Goal: Task Accomplishment & Management: Use online tool/utility

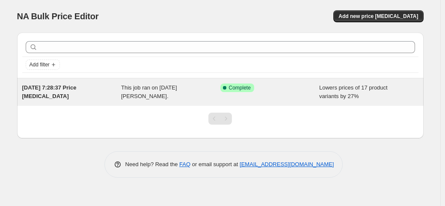
click at [156, 85] on span "This job ran on [DATE][PERSON_NAME]." at bounding box center [149, 91] width 56 height 15
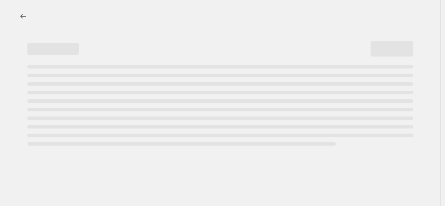
select select "percentage"
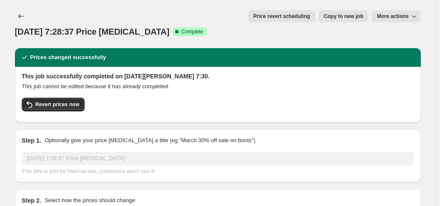
click at [384, 21] on button "More actions" at bounding box center [396, 16] width 49 height 12
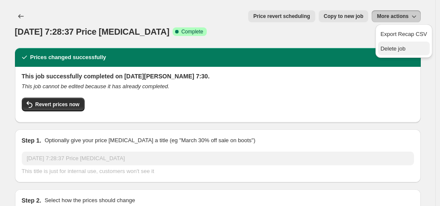
click at [382, 53] on button "Delete job" at bounding box center [404, 48] width 52 height 14
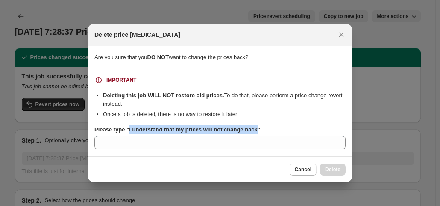
drag, startPoint x: 128, startPoint y: 130, endPoint x: 257, endPoint y: 132, distance: 128.3
click at [257, 132] on b "Please type "I understand that my prices will not change back"" at bounding box center [178, 129] width 166 height 6
copy b "I understand that my prices will not change back"
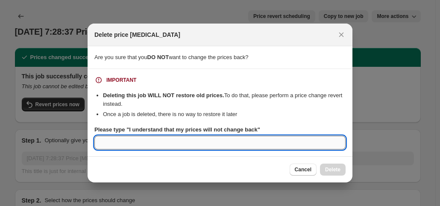
click at [228, 141] on input "Please type "I understand that my prices will not change back"" at bounding box center [220, 143] width 251 height 14
paste input "I understand that my prices will not change back"
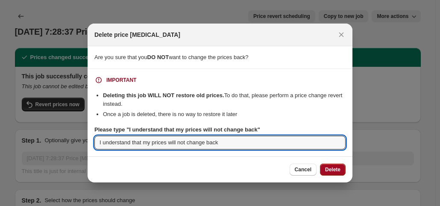
type input "I understand that my prices will not change back"
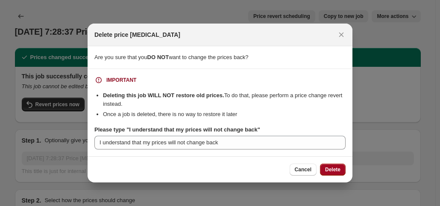
click at [330, 168] on span "Delete" at bounding box center [332, 169] width 15 height 7
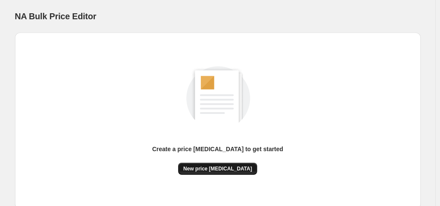
click at [223, 174] on button "New price [MEDICAL_DATA]" at bounding box center [217, 169] width 79 height 12
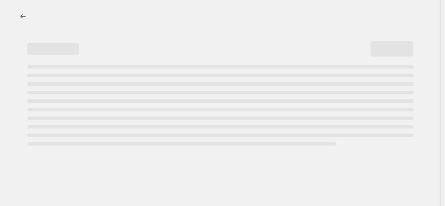
select select "percentage"
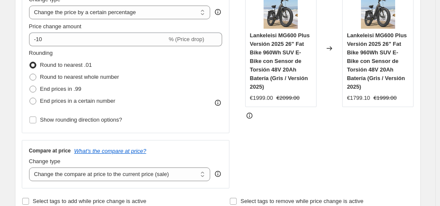
scroll to position [180, 0]
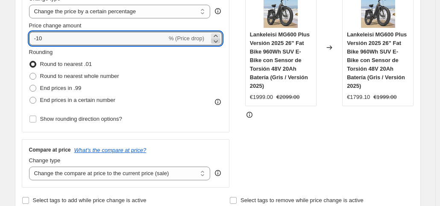
click at [219, 44] on icon at bounding box center [216, 41] width 9 height 9
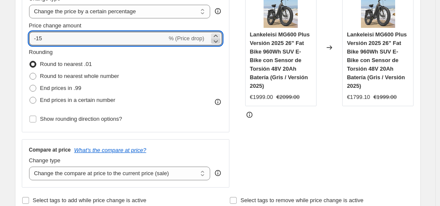
click at [219, 44] on icon at bounding box center [216, 41] width 9 height 9
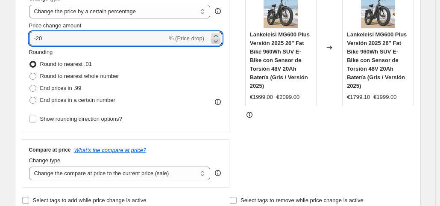
click at [219, 44] on icon at bounding box center [216, 41] width 9 height 9
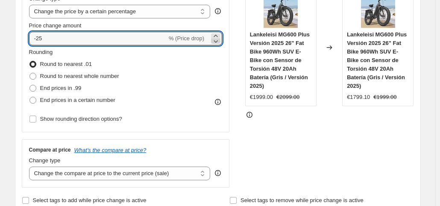
click at [219, 44] on icon at bounding box center [216, 41] width 9 height 9
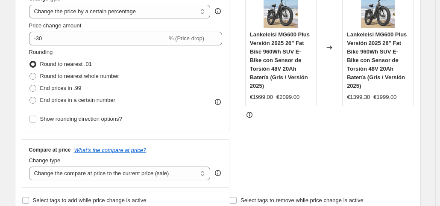
click at [307, 118] on div "STOREFRONT EXAMPLE Lankeleisi MG600 Plus Versión 2025 26" Fat Bike 960Wh SUV E-…" at bounding box center [329, 83] width 169 height 210
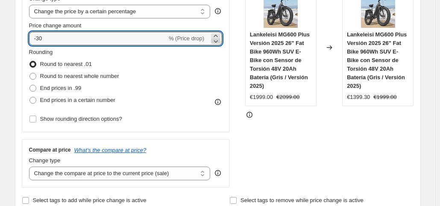
click at [218, 42] on icon at bounding box center [216, 41] width 9 height 9
type input "-32"
click at [299, 177] on div "STOREFRONT EXAMPLE Lankeleisi MG600 Plus Versión 2025 26" Fat Bike 960Wh SUV E-…" at bounding box center [329, 83] width 169 height 210
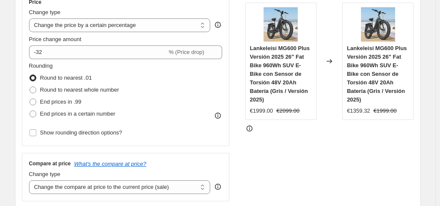
scroll to position [169, 0]
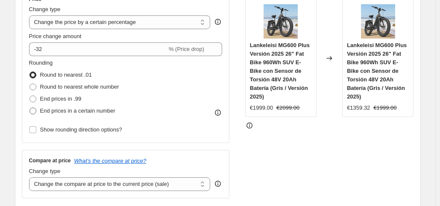
click at [77, 112] on span "End prices in a certain number" at bounding box center [77, 110] width 75 height 6
click at [30, 108] on input "End prices in a certain number" at bounding box center [30, 107] width 0 height 0
radio input "true"
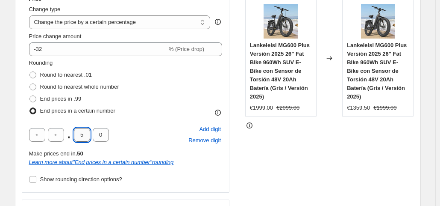
click at [79, 132] on input "5" at bounding box center [82, 135] width 16 height 14
type input "0"
click at [268, 150] on div "STOREFRONT EXAMPLE Lankeleisi MG600 Plus Versión 2025 26" Fat Bike 960Wh SUV E-…" at bounding box center [329, 117] width 169 height 259
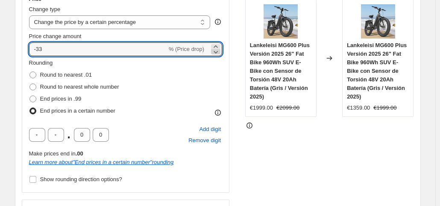
click at [218, 48] on icon at bounding box center [216, 51] width 9 height 9
click at [218, 51] on icon at bounding box center [216, 51] width 9 height 9
click at [218, 46] on icon at bounding box center [216, 46] width 9 height 9
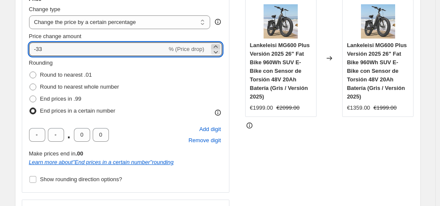
click at [218, 46] on icon at bounding box center [216, 46] width 9 height 9
click at [293, 185] on div "STOREFRONT EXAMPLE Lankeleisi MG600 Plus Versión 2025 26" Fat Bike 960Wh SUV E-…" at bounding box center [329, 117] width 169 height 259
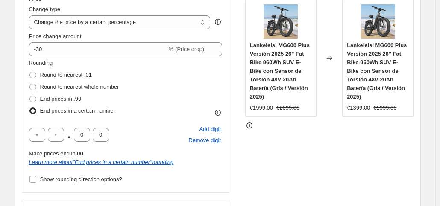
click at [305, 163] on div "STOREFRONT EXAMPLE Lankeleisi MG600 Plus Versión 2025 26" Fat Bike 960Wh SUV E-…" at bounding box center [329, 117] width 169 height 259
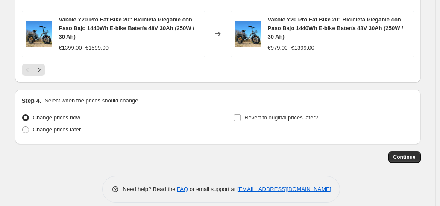
scroll to position [746, 0]
click at [401, 157] on span "Continue" at bounding box center [405, 156] width 22 height 7
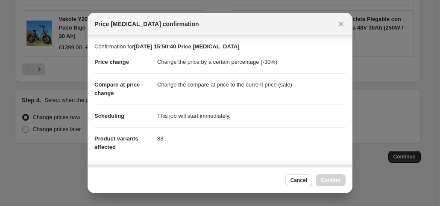
scroll to position [153, 0]
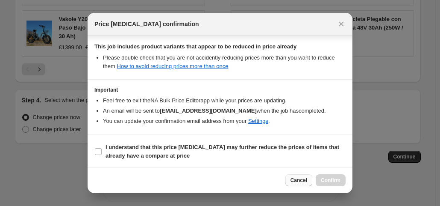
click at [301, 183] on span "Cancel" at bounding box center [299, 180] width 17 height 7
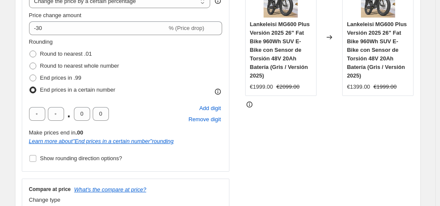
scroll to position [190, 0]
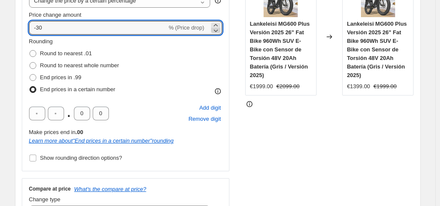
click at [218, 31] on icon at bounding box center [216, 31] width 4 height 3
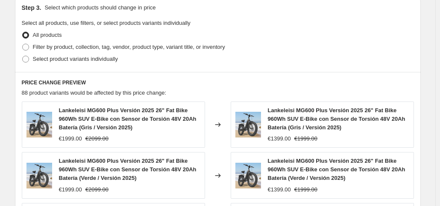
scroll to position [440, 0]
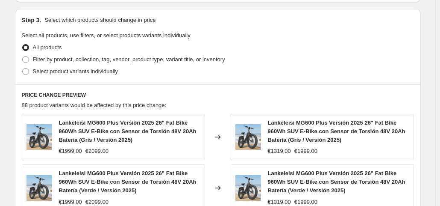
click at [283, 97] on h6 "PRICE CHANGE PREVIEW" at bounding box center [218, 95] width 393 height 7
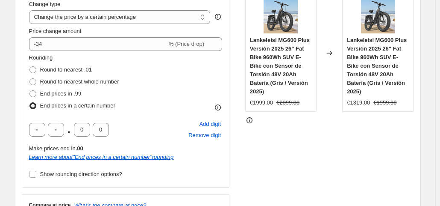
scroll to position [164, 0]
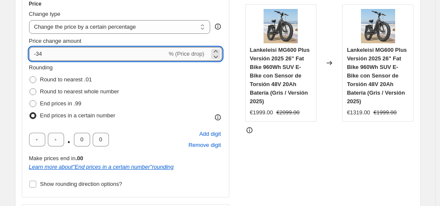
click at [135, 54] on input "-34" at bounding box center [98, 54] width 138 height 14
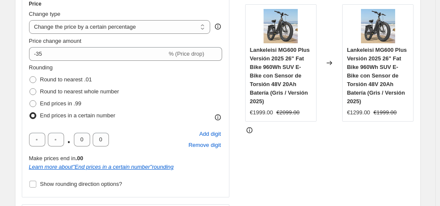
click at [312, 148] on div "STOREFRONT EXAMPLE Lankeleisi MG600 Plus Versión 2025 26" Fat Bike 960Wh SUV E-…" at bounding box center [329, 122] width 169 height 259
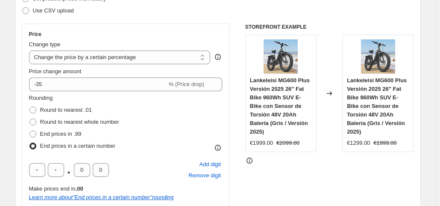
scroll to position [133, 0]
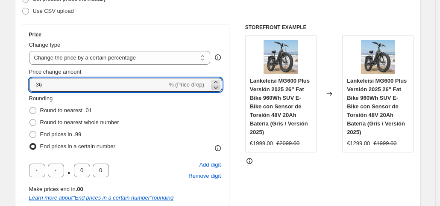
click at [217, 87] on icon at bounding box center [216, 87] width 9 height 9
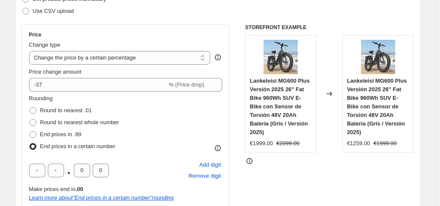
click at [266, 160] on div "STOREFRONT EXAMPLE Lankeleisi MG600 Plus Versión 2025 26" Fat Bike 960Wh SUV E-…" at bounding box center [329, 153] width 169 height 259
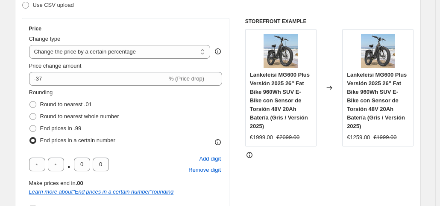
scroll to position [139, 0]
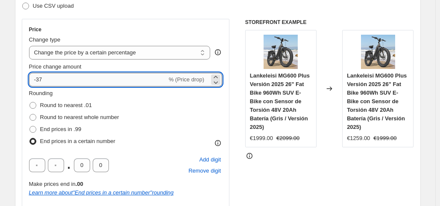
click at [82, 83] on input "-37" at bounding box center [98, 80] width 138 height 14
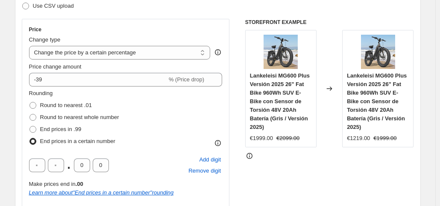
click at [261, 176] on div "STOREFRONT EXAMPLE Lankeleisi MG600 Plus Versión 2025 26" Fat Bike 960Wh SUV E-…" at bounding box center [329, 148] width 169 height 259
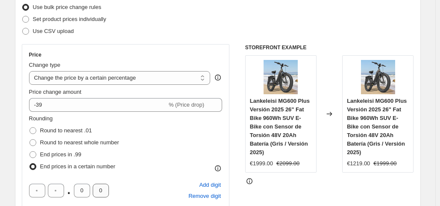
scroll to position [106, 0]
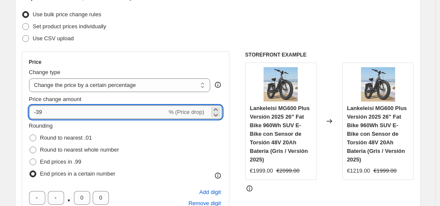
click at [56, 111] on input "-39" at bounding box center [98, 112] width 138 height 14
type input "-37"
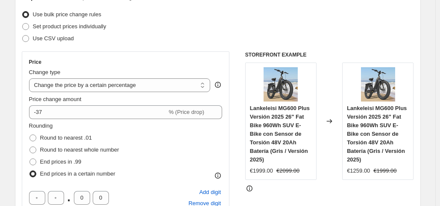
click at [294, 188] on div "STOREFRONT EXAMPLE Lankeleisi MG600 Plus Versión 2025 26" Fat Bike 960Wh SUV E-…" at bounding box center [329, 180] width 169 height 259
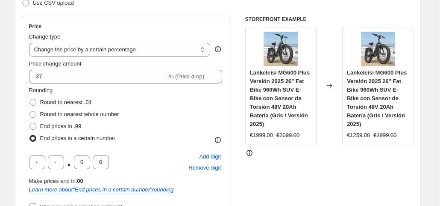
scroll to position [233, 0]
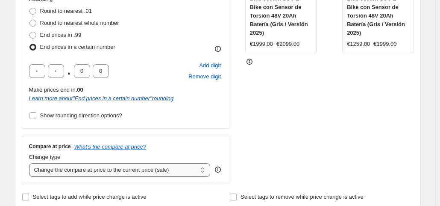
click at [108, 171] on select "Change the compare at price to the current price (sale) Change the compare at p…" at bounding box center [120, 170] width 182 height 14
select select "remove"
click at [31, 163] on select "Change the compare at price to the current price (sale) Change the compare at p…" at bounding box center [120, 170] width 182 height 14
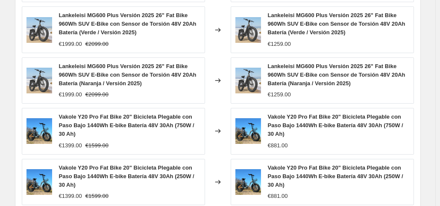
scroll to position [532, 0]
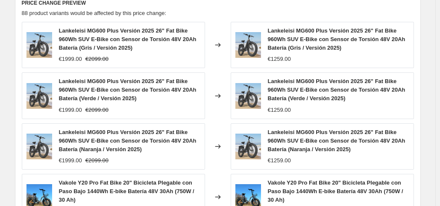
click at [418, 49] on div "PRICE CHANGE PREVIEW 88 product variants would be affected by this price change…" at bounding box center [218, 144] width 406 height 304
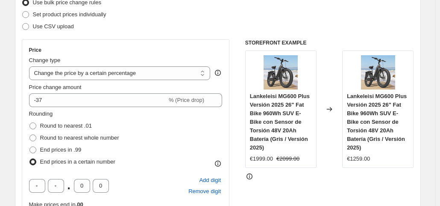
scroll to position [118, 0]
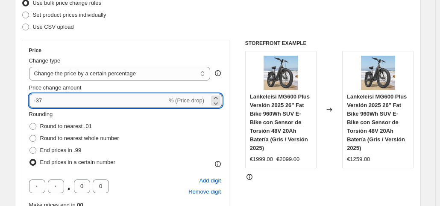
click at [145, 100] on input "-37" at bounding box center [98, 101] width 138 height 14
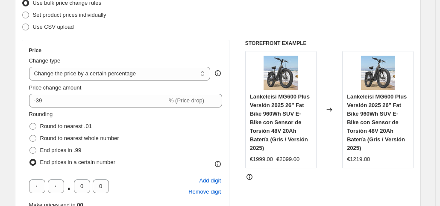
click at [278, 187] on div "STOREFRONT EXAMPLE Lankeleisi MG600 Plus Versión 2025 26" Fat Bike 960Wh SUV E-…" at bounding box center [329, 169] width 169 height 259
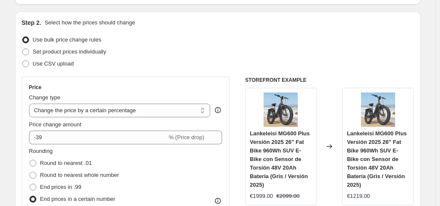
scroll to position [76, 0]
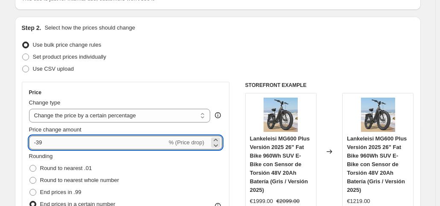
click at [55, 140] on input "-39" at bounding box center [98, 143] width 138 height 14
type input "-37"
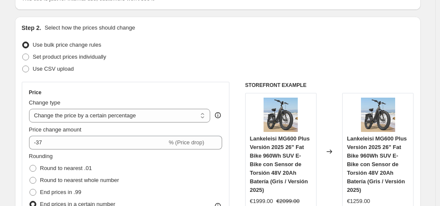
click at [421, 118] on div "Step 2. Select how the prices should change Use bulk price change rules Set pro…" at bounding box center [218, 192] width 406 height 350
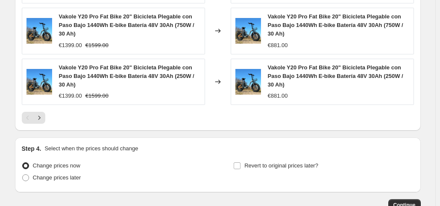
scroll to position [703, 0]
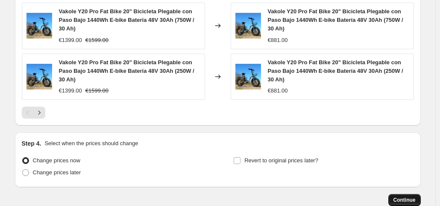
click at [403, 198] on span "Continue" at bounding box center [405, 199] width 22 height 7
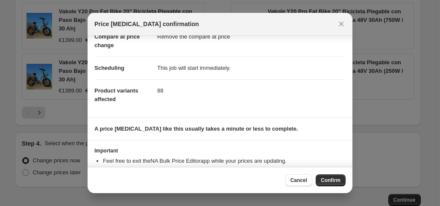
scroll to position [74, 0]
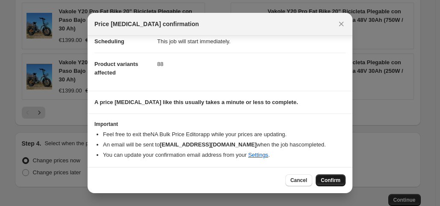
click at [335, 179] on span "Confirm" at bounding box center [331, 180] width 20 height 7
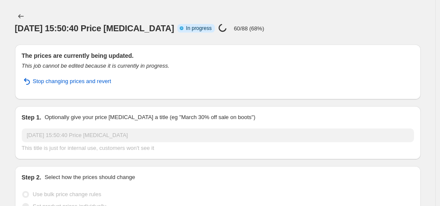
select select "percentage"
select select "remove"
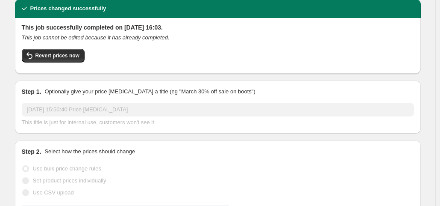
scroll to position [43, 0]
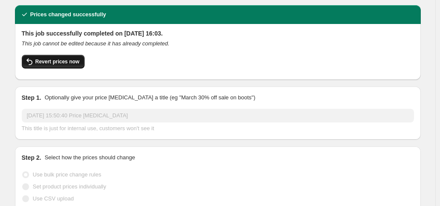
click at [58, 55] on button "Revert prices now" at bounding box center [53, 62] width 63 height 14
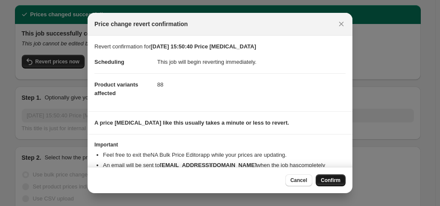
click at [324, 184] on button "Confirm" at bounding box center [331, 180] width 30 height 12
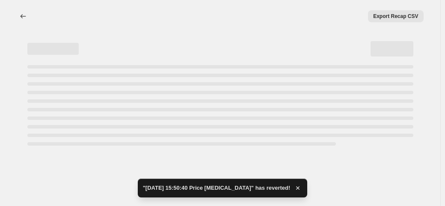
select select "percentage"
select select "remove"
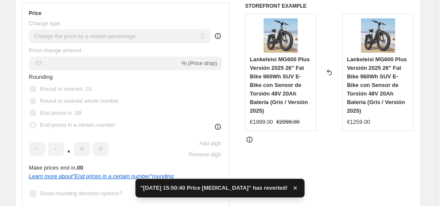
scroll to position [228, 0]
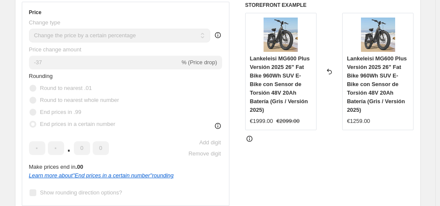
click at [325, 134] on div "STOREFRONT EXAMPLE Lankeleisi MG600 Plus Versión 2025 26" Fat Bike 960Wh SUV E-…" at bounding box center [329, 131] width 169 height 259
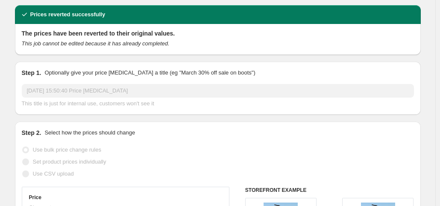
scroll to position [0, 0]
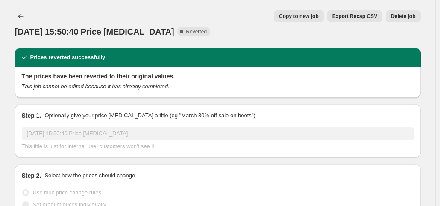
click at [402, 18] on span "Delete job" at bounding box center [403, 16] width 24 height 7
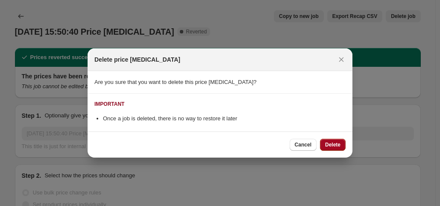
click at [327, 142] on span "Delete" at bounding box center [332, 144] width 15 height 7
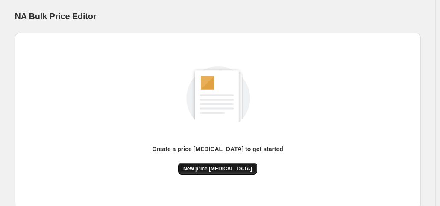
click at [209, 173] on button "New price [MEDICAL_DATA]" at bounding box center [217, 169] width 79 height 12
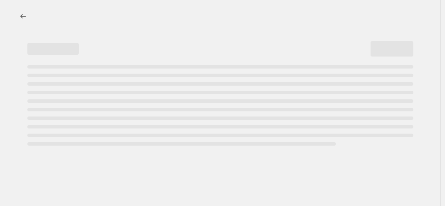
select select "percentage"
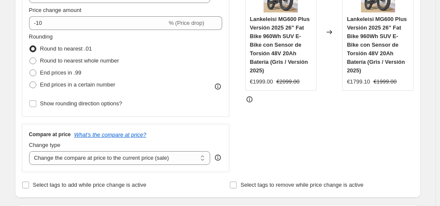
scroll to position [202, 0]
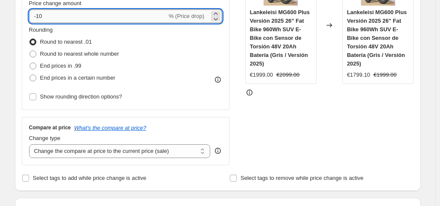
click at [160, 14] on input "-10" at bounding box center [98, 16] width 138 height 14
type input "-1"
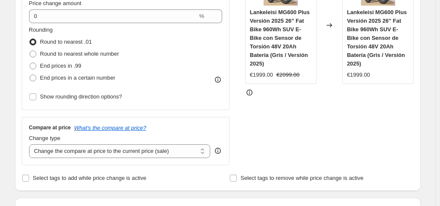
click at [319, 145] on div "STOREFRONT EXAMPLE Lankeleisi MG600 Plus Versión 2025 26" Fat Bike 960Wh SUV E-…" at bounding box center [329, 61] width 169 height 210
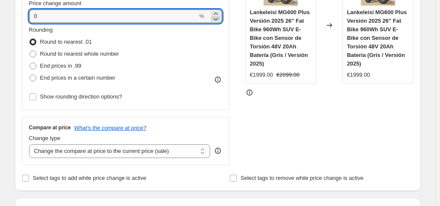
click at [220, 19] on icon at bounding box center [216, 19] width 9 height 9
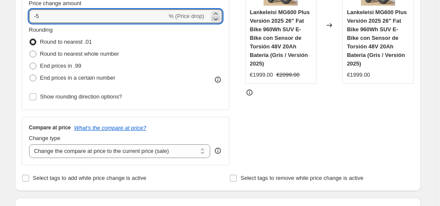
click at [220, 19] on icon at bounding box center [216, 19] width 9 height 9
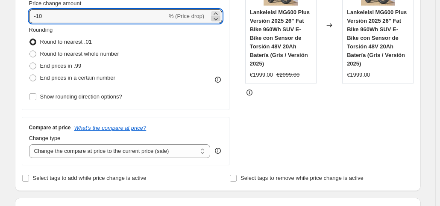
click at [220, 19] on icon at bounding box center [216, 19] width 9 height 9
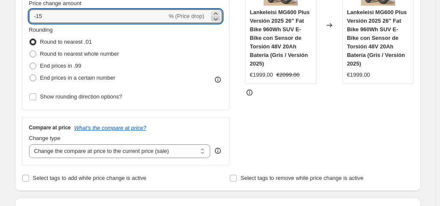
click at [220, 19] on icon at bounding box center [216, 19] width 9 height 9
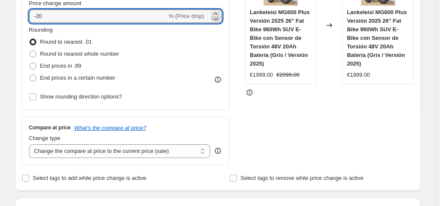
click at [220, 19] on icon at bounding box center [216, 19] width 9 height 9
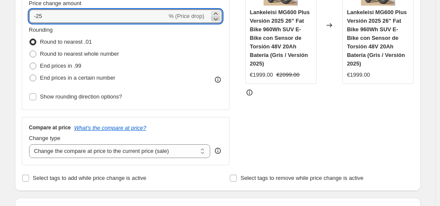
click at [220, 19] on icon at bounding box center [216, 19] width 9 height 9
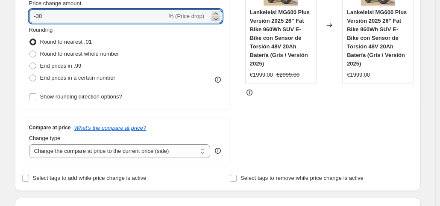
click at [220, 19] on icon at bounding box center [216, 19] width 9 height 9
type input "-32"
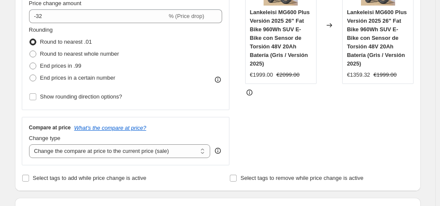
click at [311, 121] on div "STOREFRONT EXAMPLE Lankeleisi MG600 Plus Versión 2025 26" Fat Bike 960Wh SUV E-…" at bounding box center [329, 61] width 169 height 210
click at [97, 80] on span "End prices in a certain number" at bounding box center [77, 77] width 75 height 6
click at [30, 75] on input "End prices in a certain number" at bounding box center [30, 74] width 0 height 0
radio input "true"
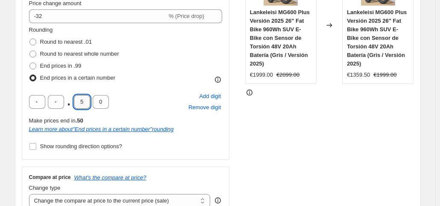
click at [87, 107] on input "5" at bounding box center [82, 102] width 16 height 14
type input "0"
click at [270, 133] on div "STOREFRONT EXAMPLE Lankeleisi MG600 Plus Versión 2025 26" Fat Bike 960Wh SUV E-…" at bounding box center [329, 85] width 169 height 259
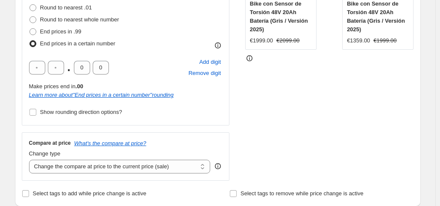
scroll to position [195, 0]
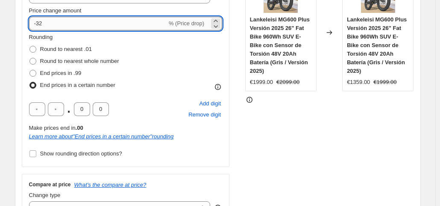
click at [141, 19] on input "-32" at bounding box center [98, 24] width 138 height 14
type input "-33"
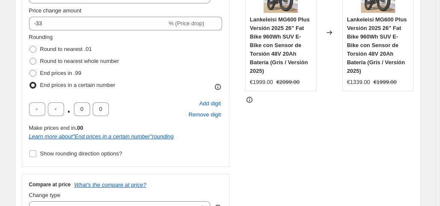
click at [342, 135] on div "STOREFRONT EXAMPLE Lankeleisi MG600 Plus Versión 2025 26" Fat Bike 960Wh SUV E-…" at bounding box center [329, 92] width 169 height 259
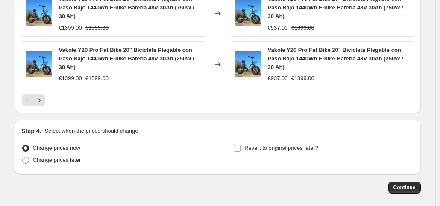
scroll to position [753, 0]
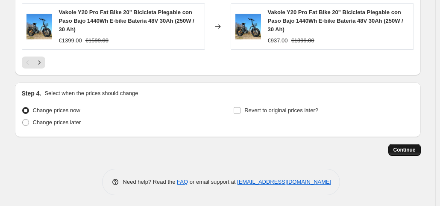
click at [402, 146] on span "Continue" at bounding box center [405, 149] width 22 height 7
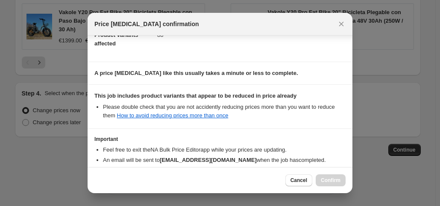
scroll to position [153, 0]
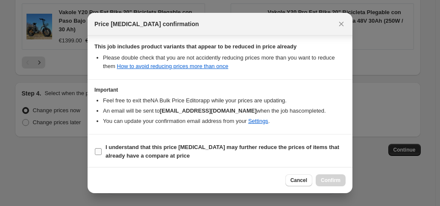
click at [216, 146] on b "I understand that this price [MEDICAL_DATA] may further reduce the prices of it…" at bounding box center [223, 151] width 234 height 15
click at [102, 148] on input "I understand that this price [MEDICAL_DATA] may further reduce the prices of it…" at bounding box center [98, 151] width 7 height 7
checkbox input "true"
click at [329, 180] on span "Confirm" at bounding box center [331, 180] width 20 height 7
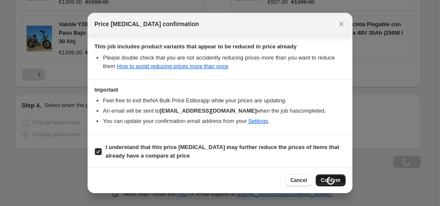
scroll to position [753, 0]
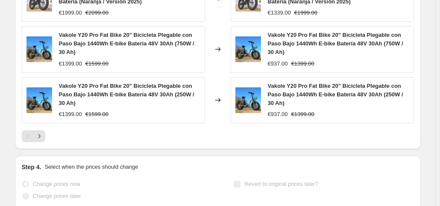
select select "percentage"
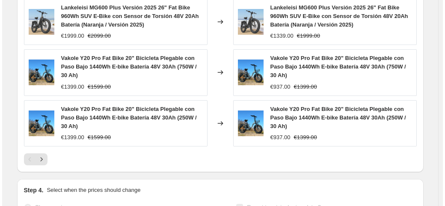
scroll to position [0, 0]
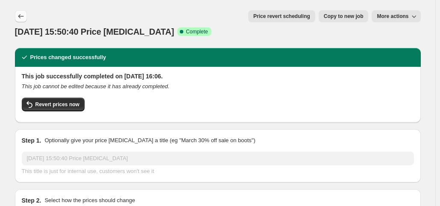
click at [18, 12] on icon "Price change jobs" at bounding box center [21, 16] width 9 height 9
